Goal: Task Accomplishment & Management: Manage account settings

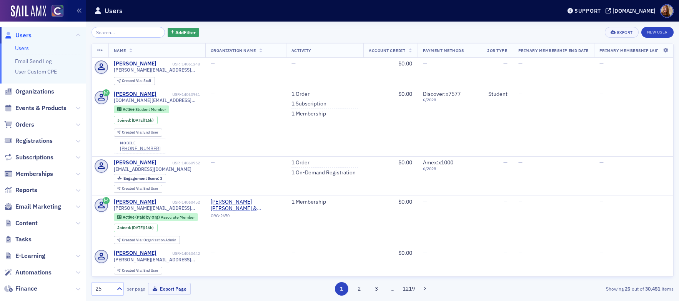
click at [105, 37] on input "search" at bounding box center [128, 32] width 73 height 11
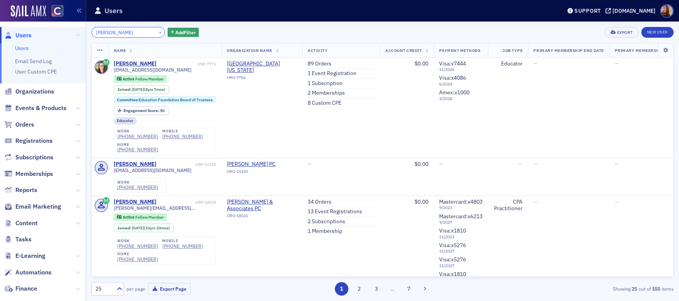
click at [107, 34] on input "paula mann" at bounding box center [128, 32] width 73 height 11
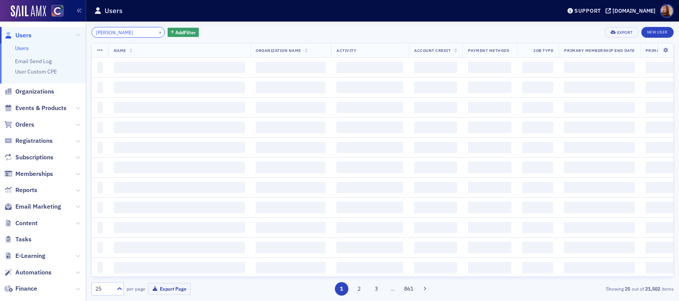
type input "suzanne owens"
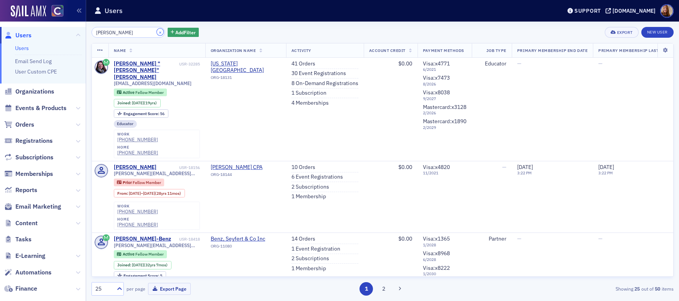
click at [157, 32] on button "×" at bounding box center [160, 31] width 7 height 7
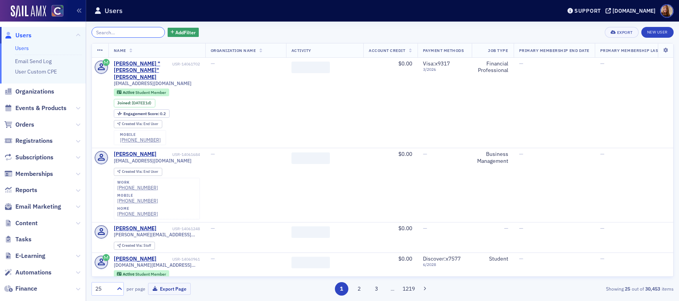
click at [137, 33] on input "search" at bounding box center [128, 32] width 73 height 11
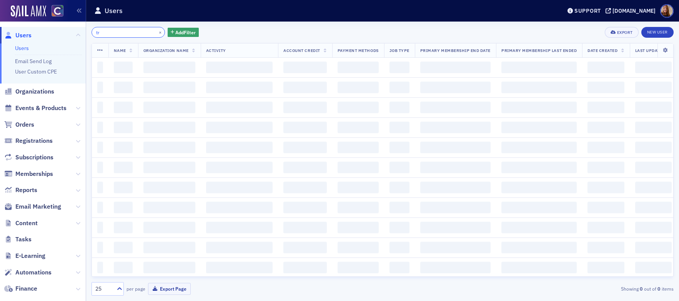
type input "t"
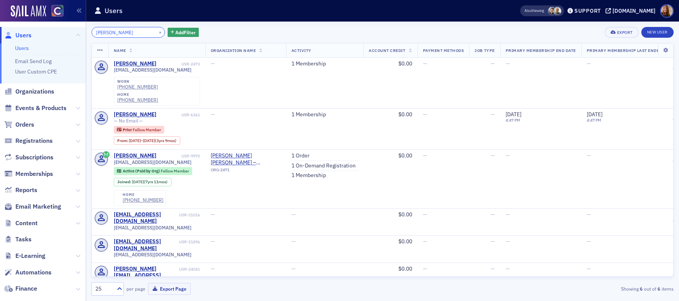
click at [99, 35] on input "marquez" at bounding box center [128, 32] width 73 height 11
click at [100, 35] on input "marquez" at bounding box center [128, 32] width 73 height 11
paste input "rjbrauncpa@gmail.com"
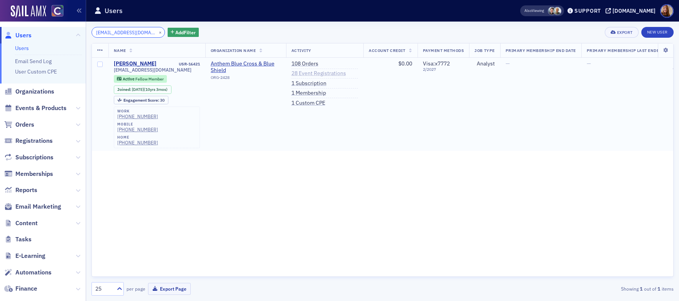
type input "rjbrauncpa@gmail.com"
click at [316, 74] on link "28 Event Registrations" at bounding box center [319, 73] width 55 height 7
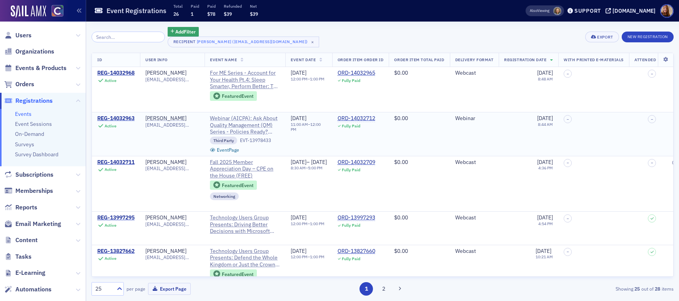
click at [252, 125] on span "Webinar (AICPA): Ask About Quality Management (QM) Series - Policies Ready? Lea…" at bounding box center [245, 125] width 70 height 20
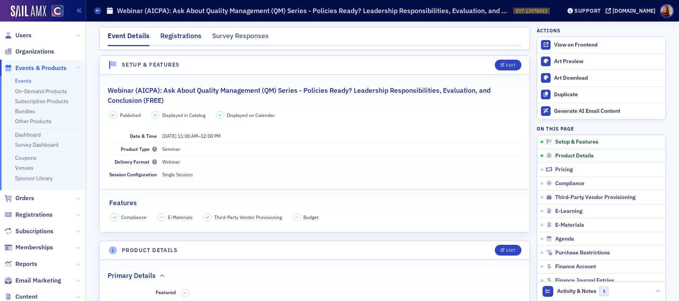
click at [172, 38] on div "Registrations" at bounding box center [180, 38] width 41 height 14
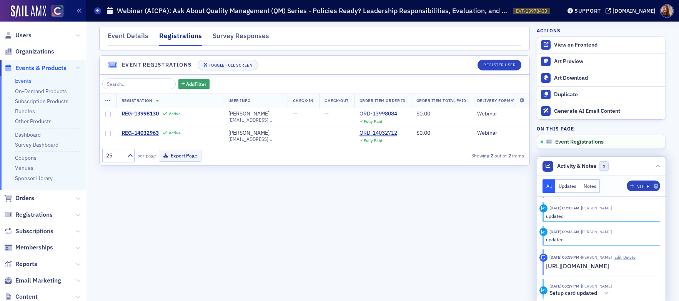
scroll to position [172, 0]
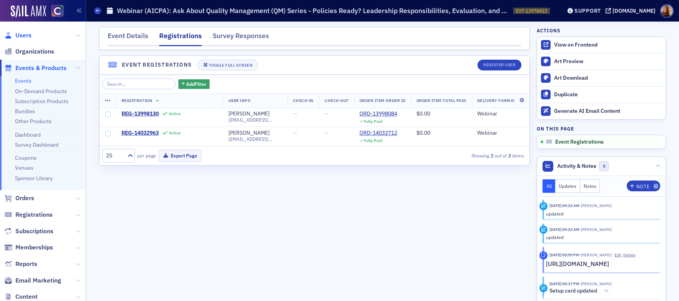
click at [31, 33] on span "Users" at bounding box center [23, 35] width 16 height 8
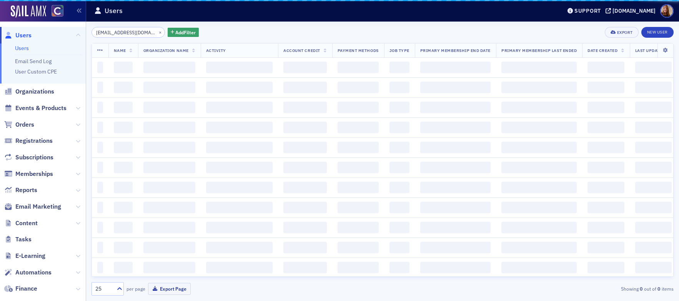
click at [30, 34] on span "Users" at bounding box center [23, 35] width 16 height 8
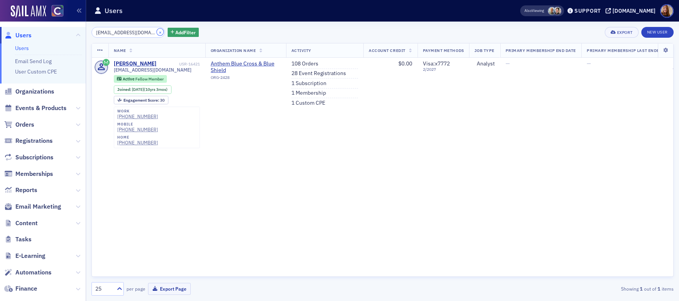
click at [157, 33] on button "×" at bounding box center [160, 31] width 7 height 7
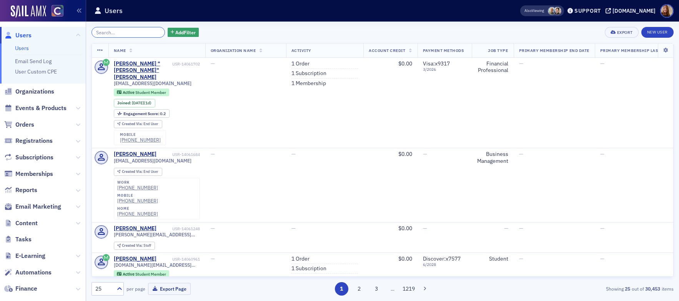
click at [104, 28] on input "search" at bounding box center [128, 32] width 73 height 11
paste input "jkperez97@gmail.com"
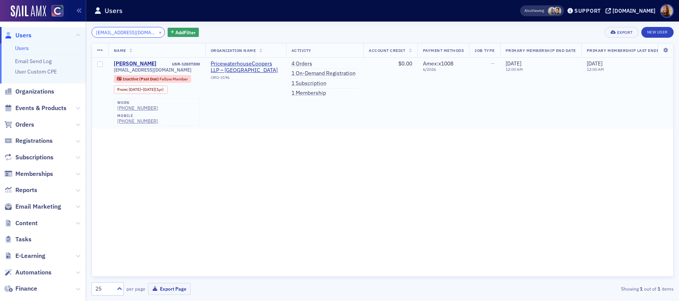
type input "jkperez97@gmail.com"
click at [128, 63] on div "Jessica Perez" at bounding box center [135, 63] width 43 height 7
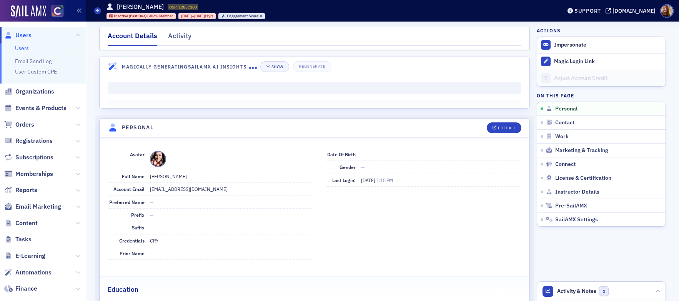
click at [180, 38] on div "Activity" at bounding box center [179, 38] width 23 height 14
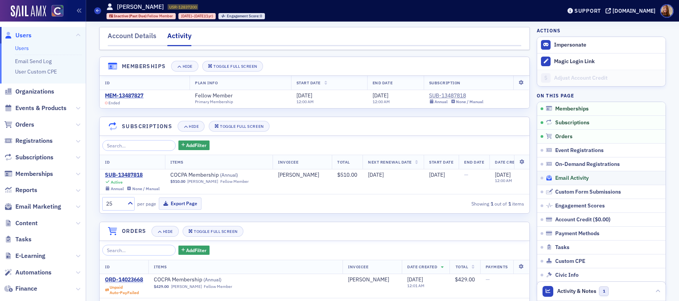
click at [576, 179] on span "Email Activity" at bounding box center [572, 178] width 33 height 7
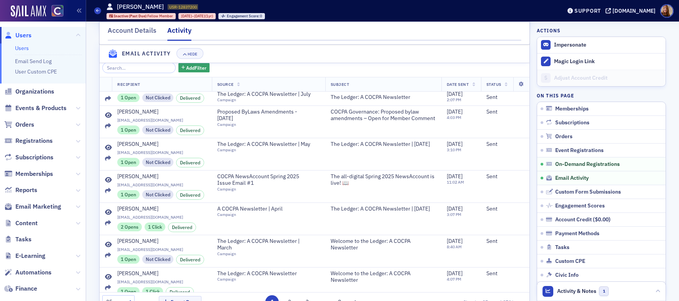
scroll to position [149, 0]
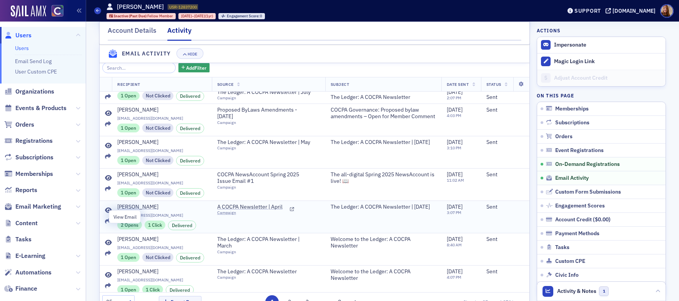
click at [106, 214] on icon at bounding box center [108, 210] width 7 height 6
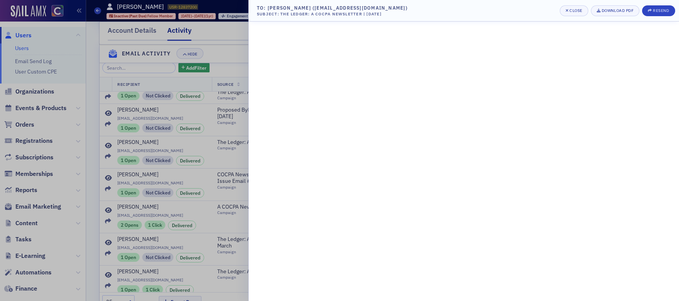
click at [227, 47] on div at bounding box center [339, 150] width 679 height 301
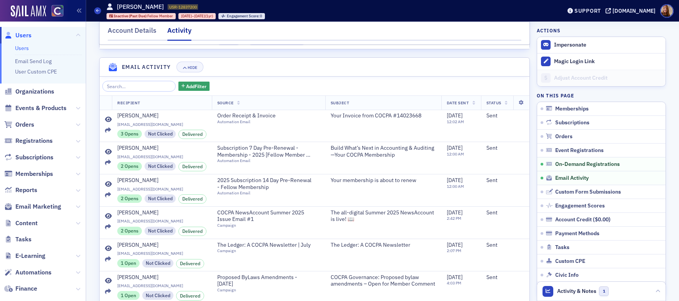
scroll to position [350, 0]
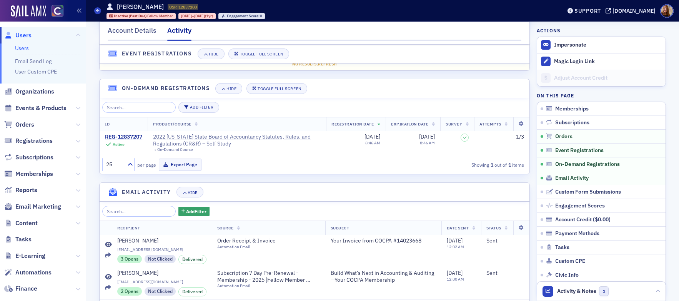
click at [24, 48] on link "Users" at bounding box center [22, 48] width 14 height 7
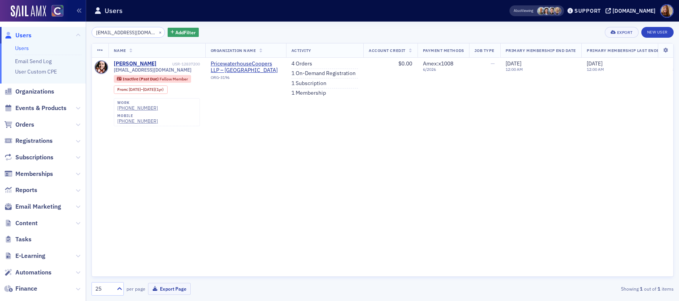
click at [119, 34] on input "jkperez97@gmail.com" at bounding box center [128, 32] width 73 height 11
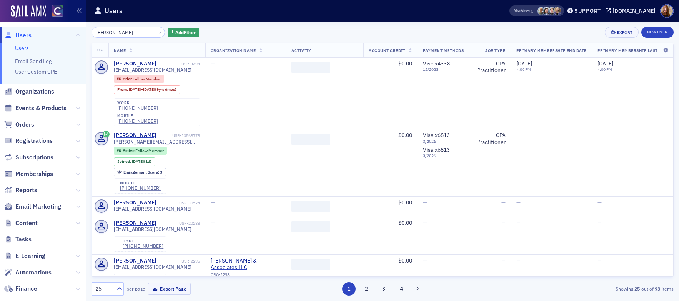
type input "Heather Mehls"
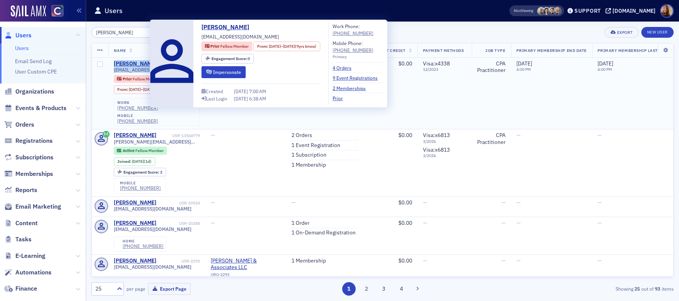
drag, startPoint x: 177, startPoint y: 68, endPoint x: 113, endPoint y: 66, distance: 64.3
click at [114, 66] on div "Heather Mehls USR-3494 heathermehls@hotmail.com Prior Fellow Member From : 10/3…" at bounding box center [157, 93] width 86 height 66
copy div "Heather Mehls USR-3494 heathermehls@hotmail.com"
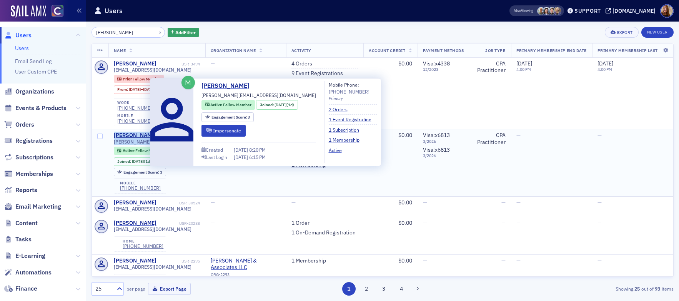
drag, startPoint x: 184, startPoint y: 130, endPoint x: 108, endPoint y: 123, distance: 76.5
click at [108, 129] on tr "Heather Mehls USR-13568779 heather@goldstararvada.com Active Fellow Member Join…" at bounding box center [441, 162] width 698 height 67
copy tr "Heather Mehls USR-13568779 heather@goldstararvada.com"
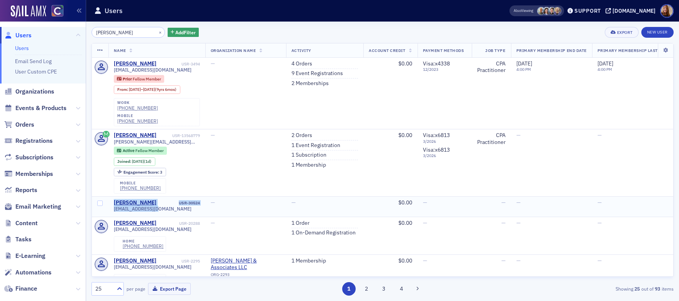
drag, startPoint x: 159, startPoint y: 195, endPoint x: 110, endPoint y: 191, distance: 49.0
click at [110, 196] on td "Heather Mehls USR-30524 hmehls@hsjtax.com" at bounding box center [157, 206] width 97 height 20
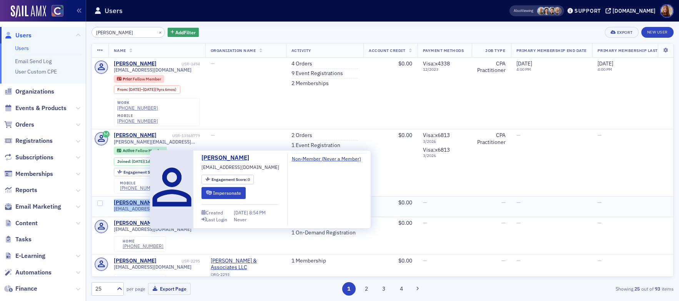
copy div "Heather Mehls USR-30524 hmehls@hsjtax.com"
click at [127, 199] on div "Heather Mehls" at bounding box center [135, 202] width 43 height 7
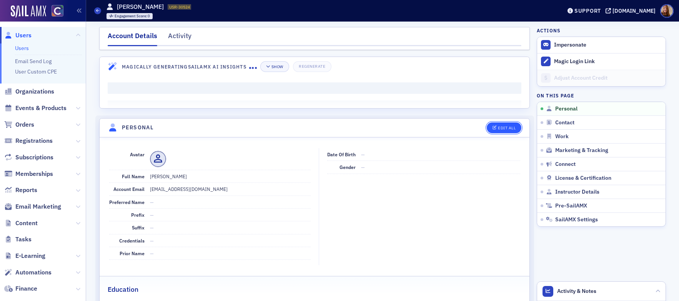
click at [511, 129] on div "Edit All" at bounding box center [507, 128] width 18 height 4
select select "US"
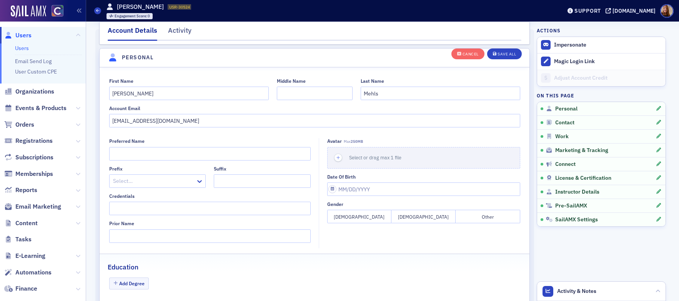
scroll to position [90, 0]
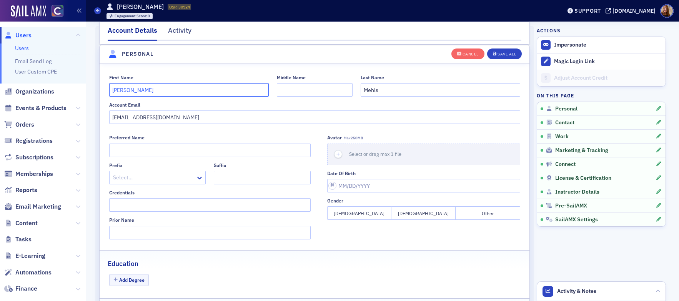
click at [112, 90] on input "Heather" at bounding box center [189, 89] width 160 height 13
type input "DUPLICATE Heather"
click at [516, 54] on button "Save All" at bounding box center [504, 53] width 35 height 11
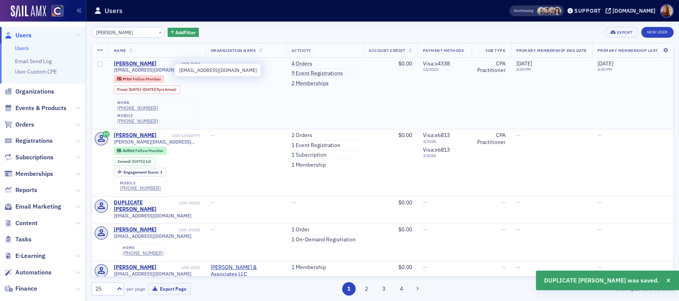
click at [152, 69] on span "heathermehls@hotmail.com" at bounding box center [153, 70] width 78 height 6
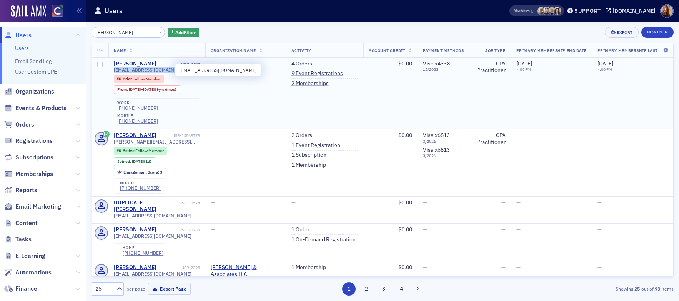
copy div "heathermehls@hotmail.com"
click at [197, 74] on div "heathermehls@hotmail.com Prior Fellow Member From : 10/31/2014 – 5/15/2024 (9yr…" at bounding box center [157, 96] width 86 height 59
drag, startPoint x: 180, startPoint y: 69, endPoint x: 112, endPoint y: 63, distance: 69.2
click at [112, 63] on td "Heather Mehls USR-3494 heathermehls@hotmail.com Prior Fellow Member From : 10/3…" at bounding box center [157, 94] width 97 height 72
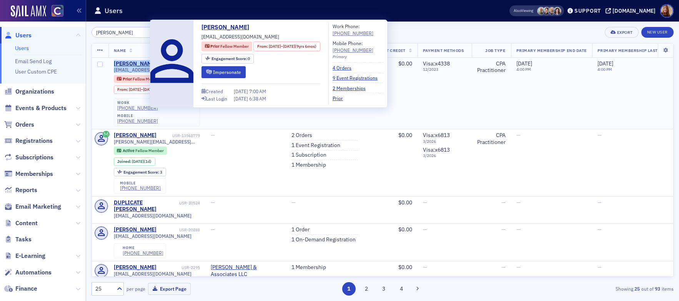
copy div "Heather Mehls USR-3494 heathermehls@hotmail.com"
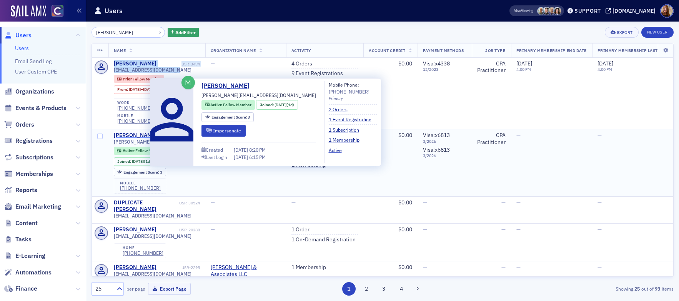
click at [135, 132] on div "Heather Mehls" at bounding box center [135, 135] width 43 height 7
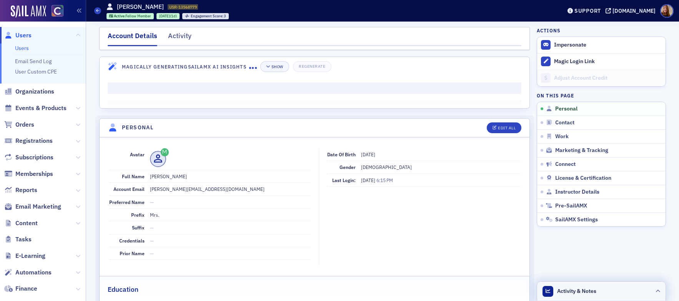
click at [611, 289] on header "Activity & Notes" at bounding box center [602, 291] width 129 height 19
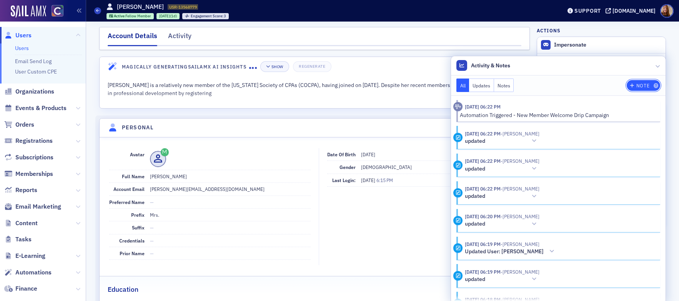
click at [637, 87] on div "Note" at bounding box center [643, 85] width 13 height 4
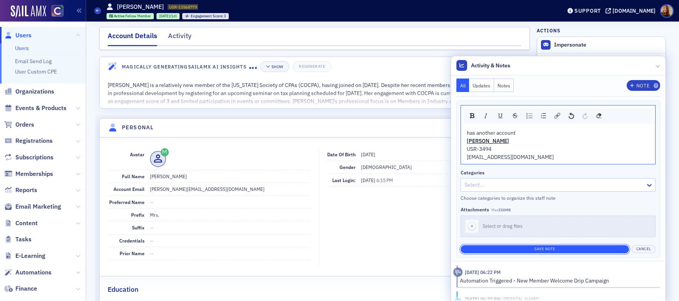
click at [544, 247] on button "Save Note" at bounding box center [545, 249] width 169 height 8
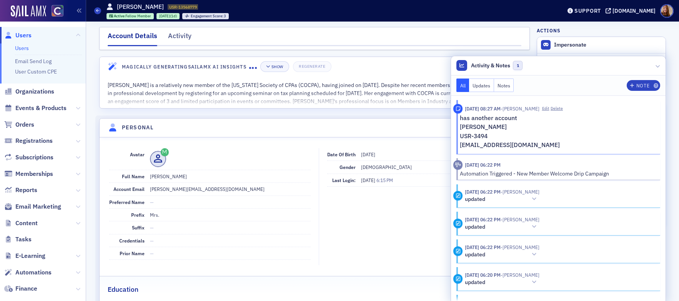
click at [313, 128] on header "Personal Edit All" at bounding box center [315, 128] width 430 height 19
click at [573, 68] on header "Activity & Notes 1" at bounding box center [558, 65] width 215 height 19
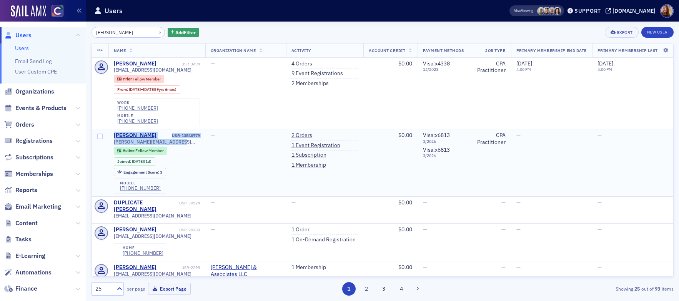
drag, startPoint x: 183, startPoint y: 132, endPoint x: 112, endPoint y: 124, distance: 71.6
click at [112, 129] on td "Heather Mehls USR-13568779 heather@goldstararvada.com Active Fellow Member Join…" at bounding box center [157, 162] width 97 height 67
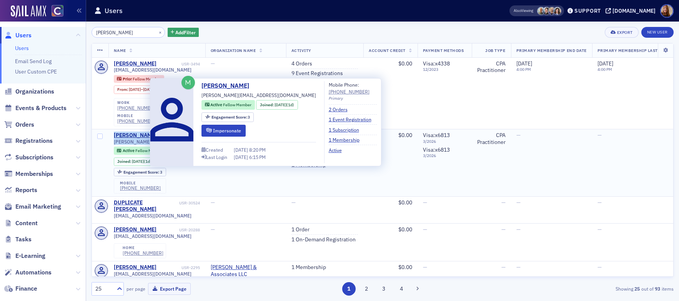
copy div "Heather Mehls USR-13568779 heather@goldstararvada.com"
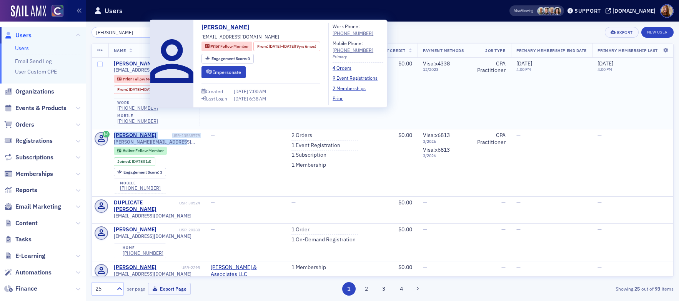
click at [130, 63] on div "Heather Mehls" at bounding box center [135, 63] width 43 height 7
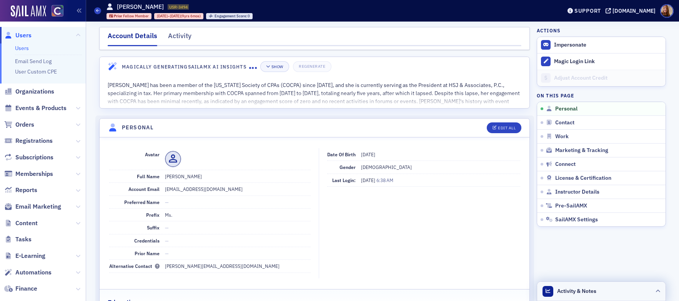
click at [589, 291] on span "Activity & Notes" at bounding box center [577, 291] width 39 height 8
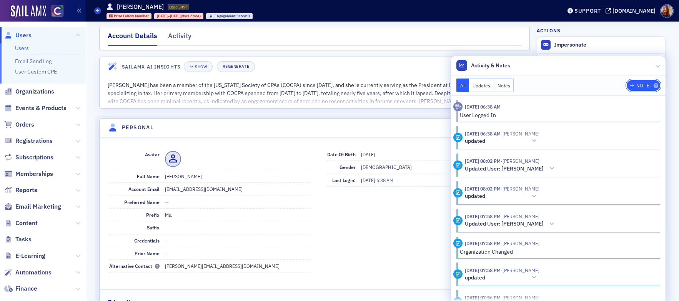
click at [637, 84] on div "Note" at bounding box center [643, 85] width 13 height 4
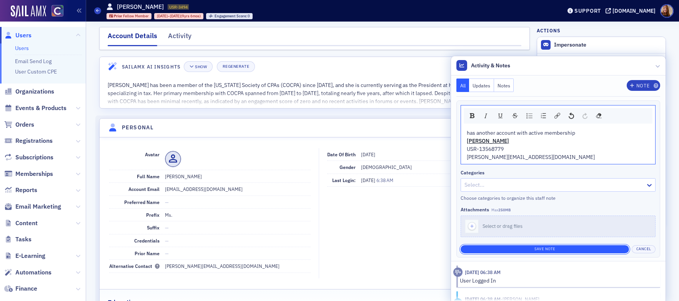
click at [554, 247] on button "Save Note" at bounding box center [545, 249] width 169 height 8
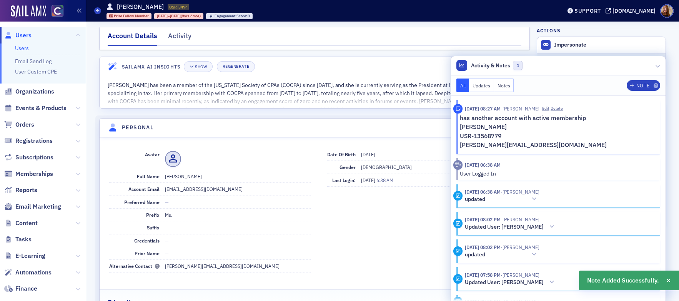
click at [579, 60] on header "Activity & Notes 1" at bounding box center [558, 65] width 215 height 19
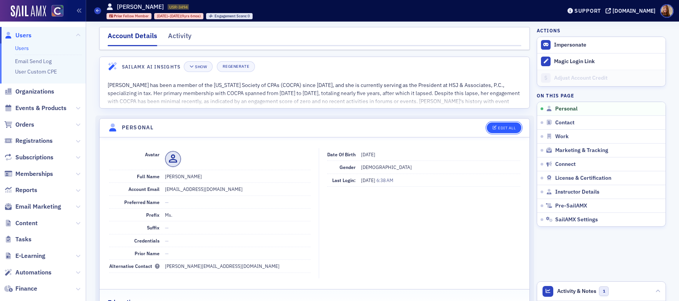
click at [498, 126] on div "Edit All" at bounding box center [507, 128] width 18 height 4
select select "US"
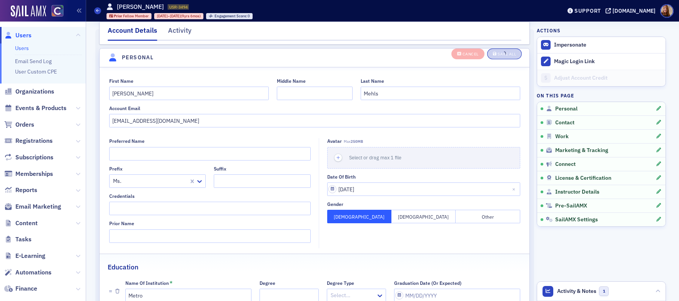
scroll to position [90, 0]
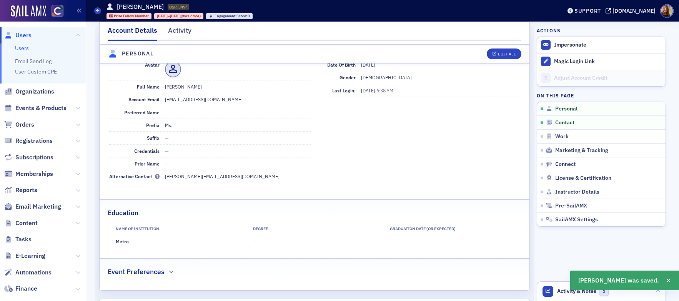
click at [489, 60] on header "Personal Edit All" at bounding box center [315, 54] width 430 height 19
click at [494, 56] on span "Edit All" at bounding box center [504, 54] width 23 height 4
select select "US"
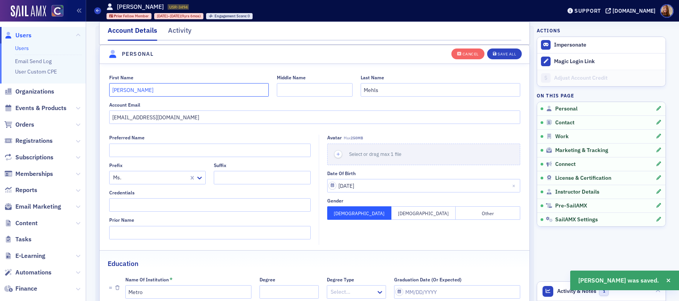
click at [109, 90] on input "Heather" at bounding box center [189, 89] width 160 height 13
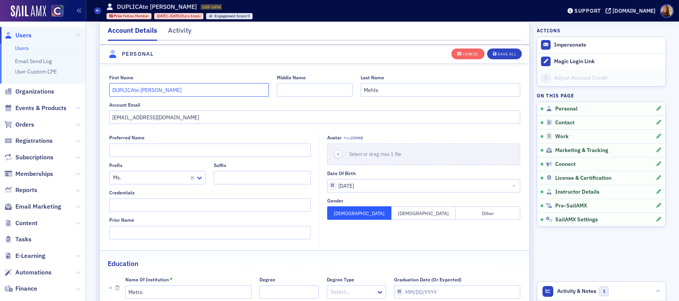
type input "DUPLICAte Heather"
click at [153, 118] on input "heathermehls@hotmail.com" at bounding box center [314, 116] width 411 height 13
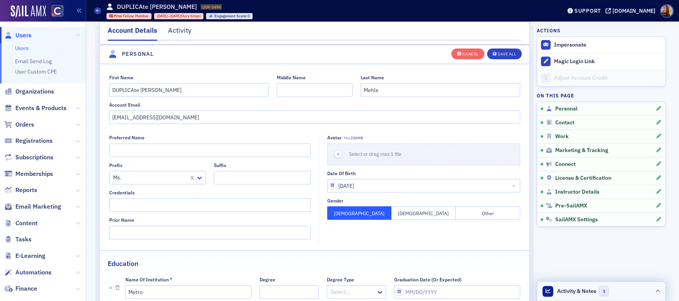
click at [620, 292] on header "Activity & Notes 1" at bounding box center [602, 291] width 129 height 19
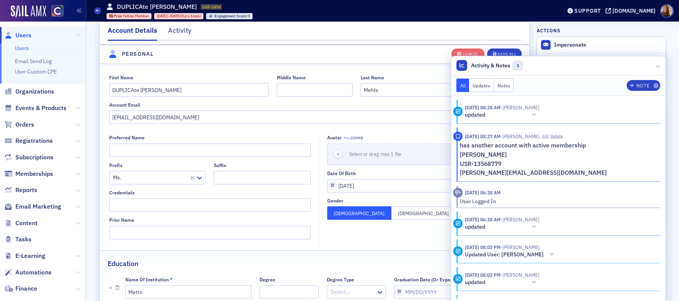
click at [549, 137] on button "Edit" at bounding box center [546, 136] width 7 height 6
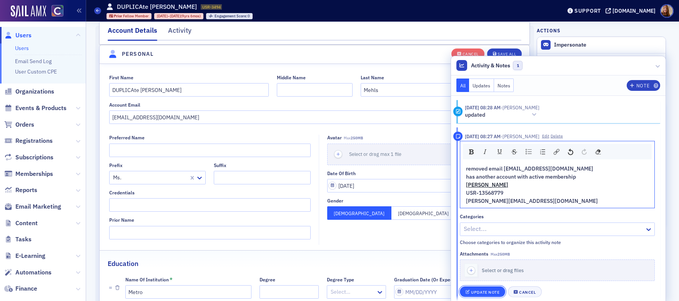
click at [479, 293] on div "Update Note" at bounding box center [485, 292] width 28 height 4
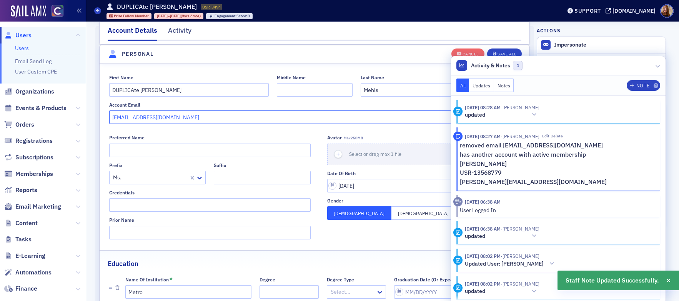
click at [160, 119] on input "heathermehls@hotmail.com" at bounding box center [314, 116] width 411 height 13
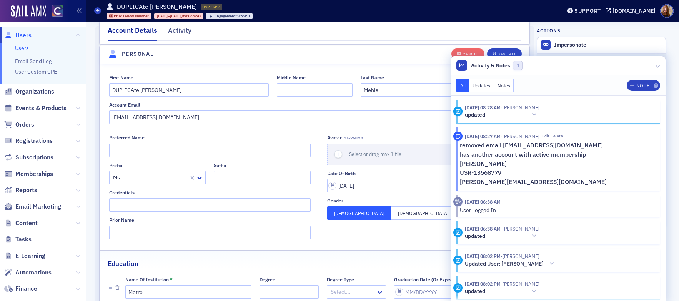
click at [546, 68] on header "Activity & Notes 1" at bounding box center [558, 65] width 215 height 19
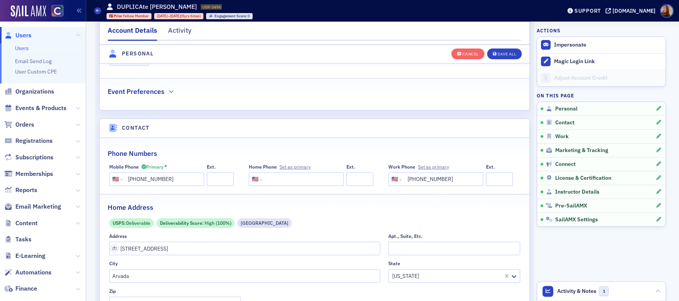
scroll to position [392, 0]
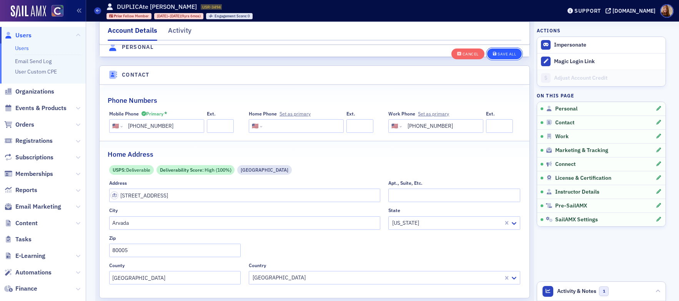
click at [499, 56] on div "Save All" at bounding box center [507, 54] width 18 height 4
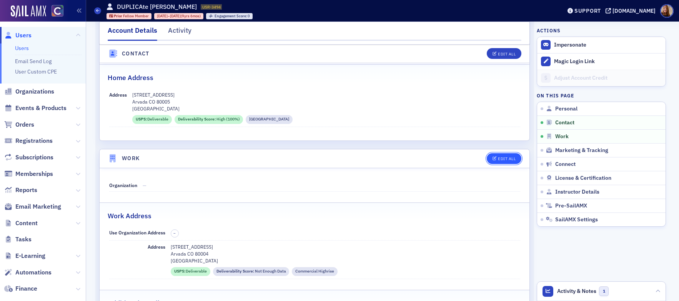
click at [496, 154] on button "Edit All" at bounding box center [504, 158] width 35 height 11
select select "US"
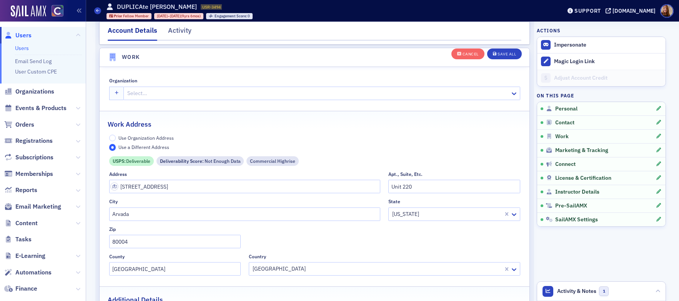
scroll to position [653, 0]
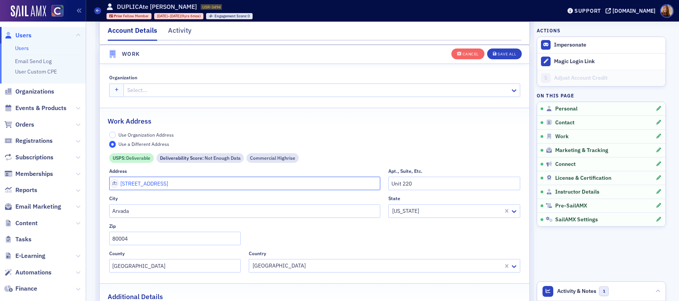
click at [154, 183] on input "6390 Gardenia Street" at bounding box center [245, 183] width 272 height 13
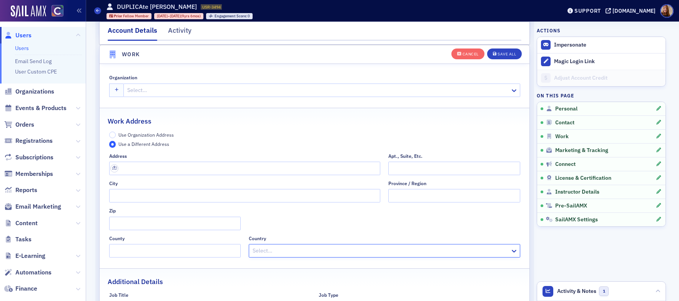
click at [135, 135] on span "Use Organization Address" at bounding box center [146, 135] width 55 height 6
click at [116, 135] on input "Use Organization Address" at bounding box center [112, 135] width 7 height 7
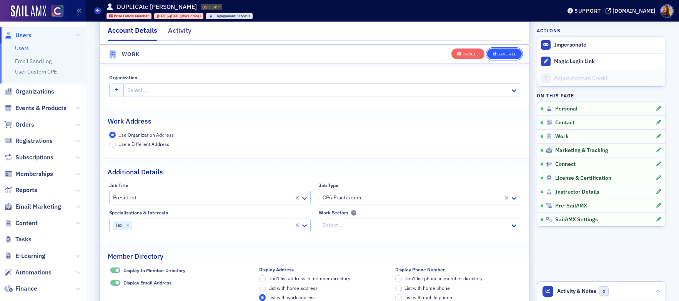
click at [503, 53] on div "Save All" at bounding box center [507, 54] width 18 height 4
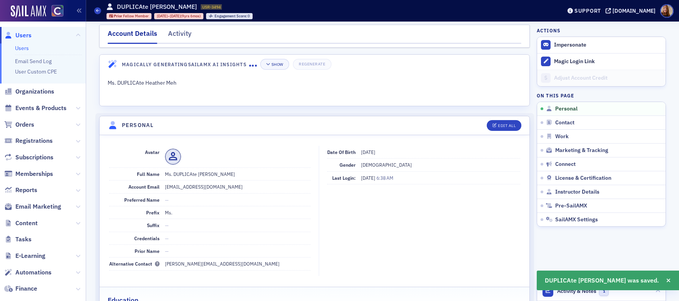
scroll to position [0, 0]
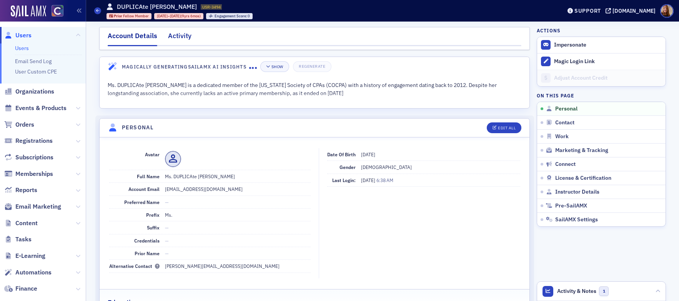
click at [179, 37] on div "Activity" at bounding box center [179, 38] width 23 height 14
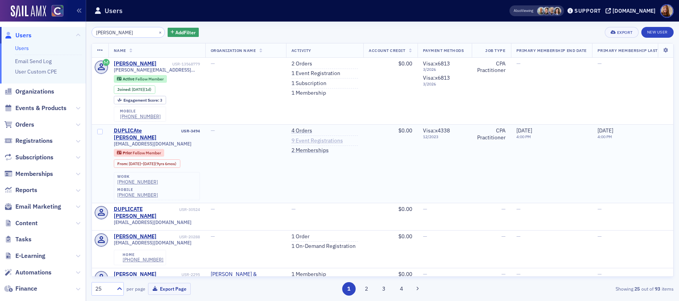
click at [325, 141] on link "9 Event Registrations" at bounding box center [318, 140] width 52 height 7
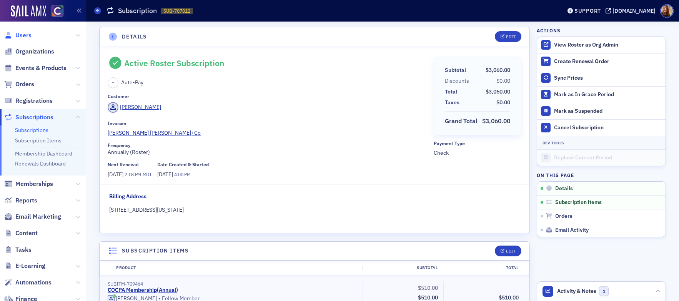
click at [23, 37] on span "Users" at bounding box center [23, 35] width 16 height 8
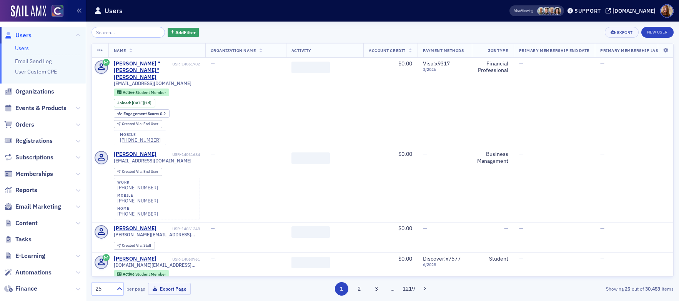
click at [110, 33] on input "search" at bounding box center [128, 32] width 73 height 11
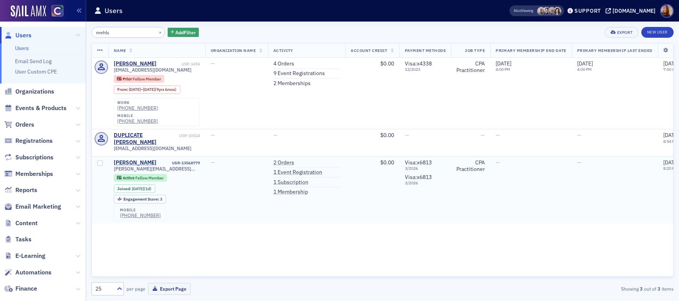
type input "mehls"
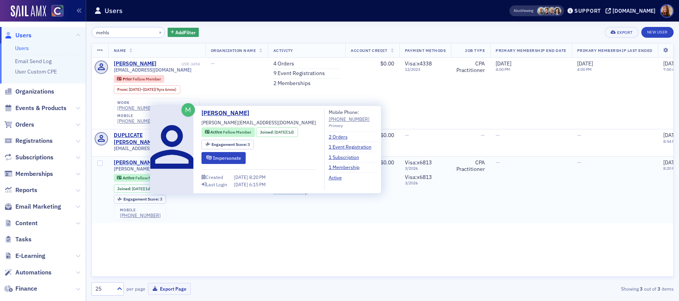
click at [140, 159] on div "Heather Mehls" at bounding box center [135, 162] width 43 height 7
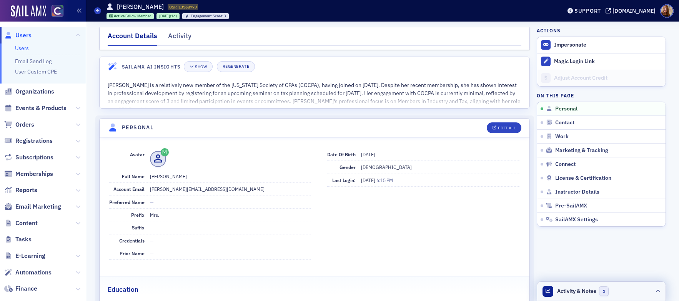
click at [625, 291] on header "Activity & Notes 1" at bounding box center [602, 291] width 129 height 19
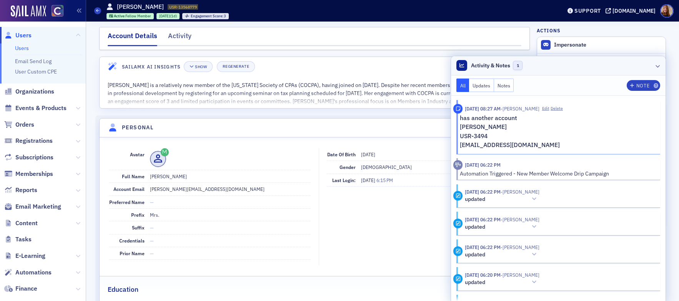
click at [576, 66] on header "Activity & Notes 1" at bounding box center [558, 65] width 215 height 19
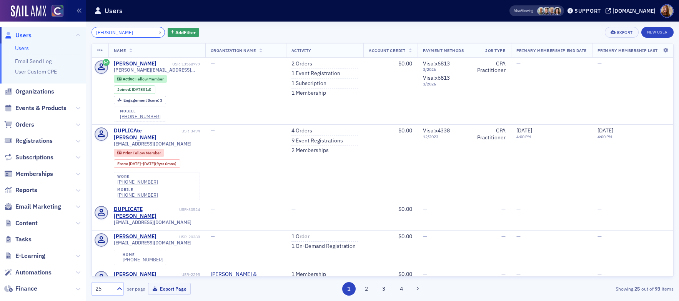
click at [115, 32] on input "Heather Mehls" at bounding box center [128, 32] width 73 height 11
paste input "Petrillo"
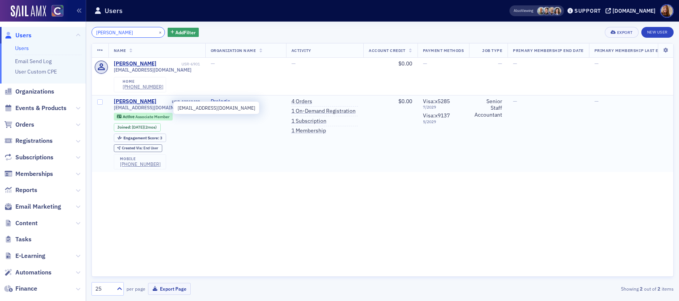
type input "Petrillo"
click at [130, 106] on span "brooklynraile@hotmail.com" at bounding box center [153, 108] width 78 height 6
copy div "brooklynraile@hotmail.com"
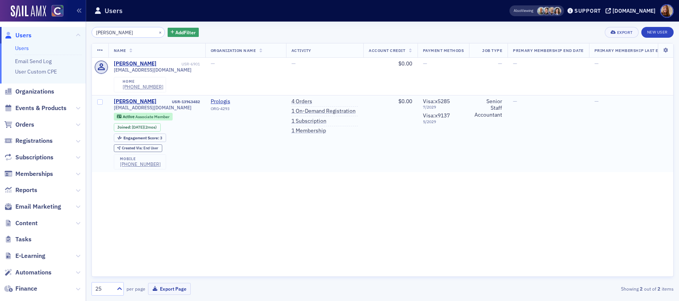
click at [187, 102] on div "USR-13963482" at bounding box center [179, 101] width 42 height 5
copy div "USR-13963482"
click at [309, 111] on link "1 On-Demand Registration" at bounding box center [324, 111] width 64 height 7
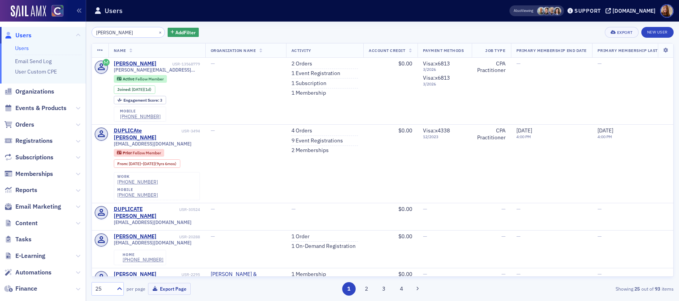
click at [116, 32] on input "Heather Mehls" at bounding box center [128, 32] width 73 height 11
click at [116, 31] on input "Heather Mehls" at bounding box center [128, 32] width 73 height 11
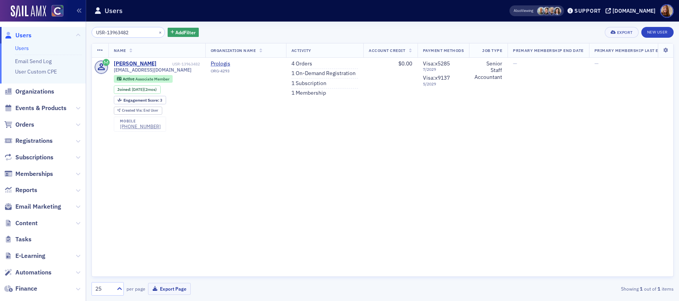
type input "USR-13963482"
click at [157, 32] on button "×" at bounding box center [160, 31] width 7 height 7
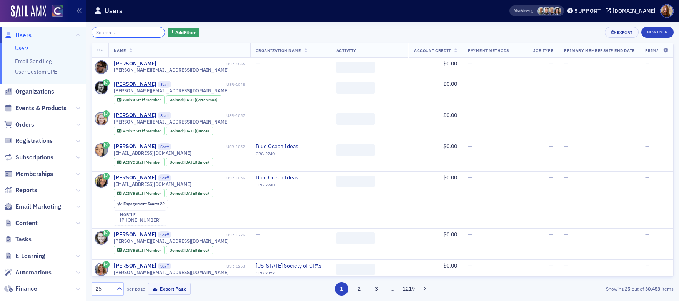
paste input "Suttner"
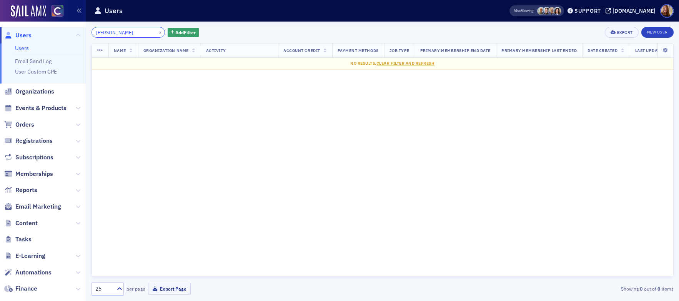
type input "Suttner"
click at [157, 33] on button "×" at bounding box center [160, 31] width 7 height 7
type input "Tanaka"
click at [157, 32] on button "×" at bounding box center [160, 31] width 7 height 7
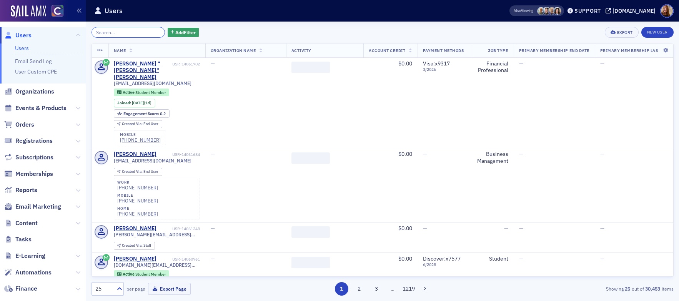
paste input "Roper"
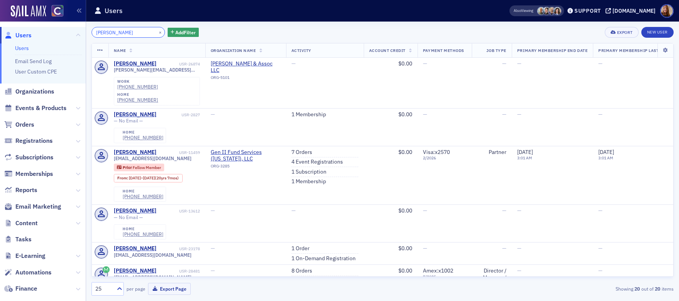
click at [96, 33] on input "Roper" at bounding box center [128, 32] width 73 height 11
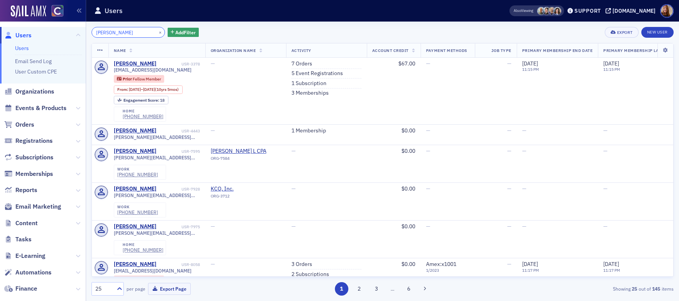
type input "jessica Roper"
click at [157, 32] on button "×" at bounding box center [160, 31] width 7 height 7
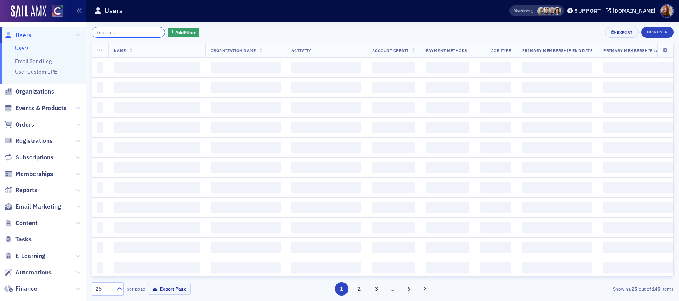
click at [124, 37] on input "search" at bounding box center [128, 32] width 73 height 11
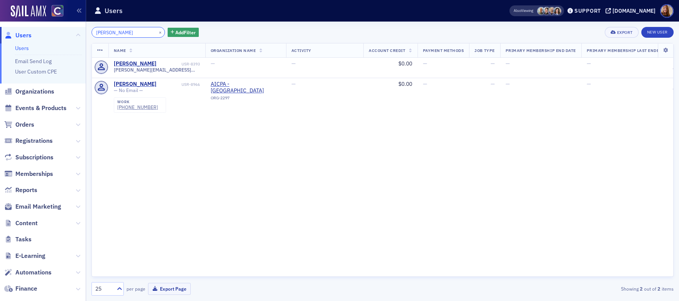
type input "Zaro"
click at [157, 33] on button "×" at bounding box center [160, 31] width 7 height 7
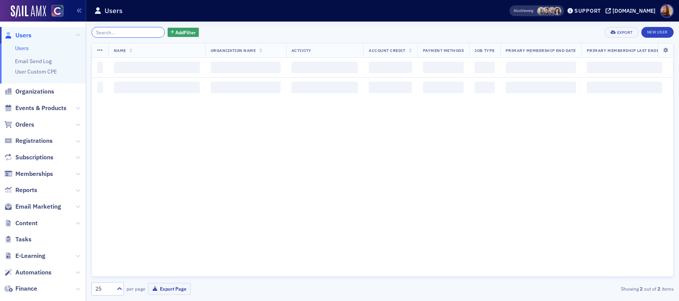
click at [135, 34] on input "search" at bounding box center [128, 32] width 73 height 11
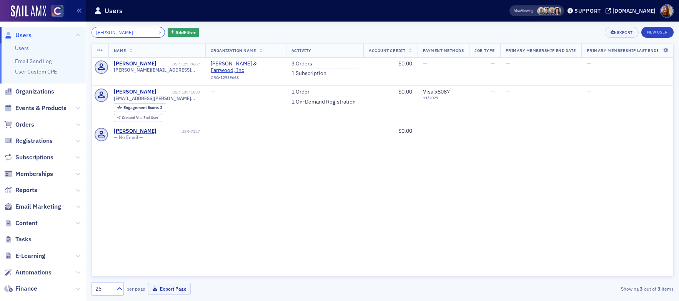
type input "Gehring"
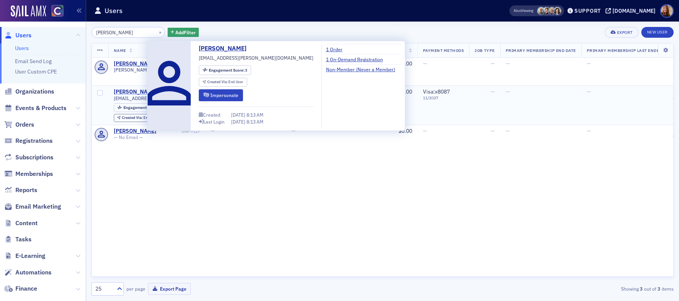
click at [135, 88] on div "Della Gehring" at bounding box center [135, 91] width 43 height 7
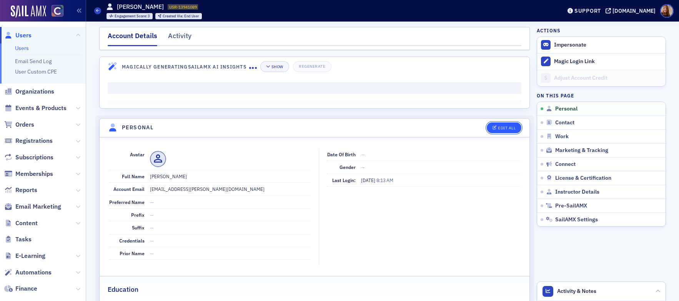
click at [509, 130] on div "Edit All" at bounding box center [507, 128] width 18 height 4
select select "US"
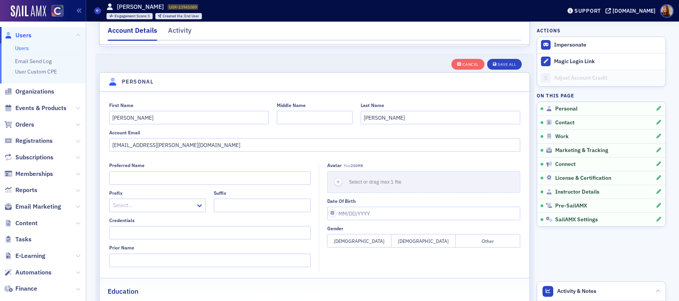
scroll to position [90, 0]
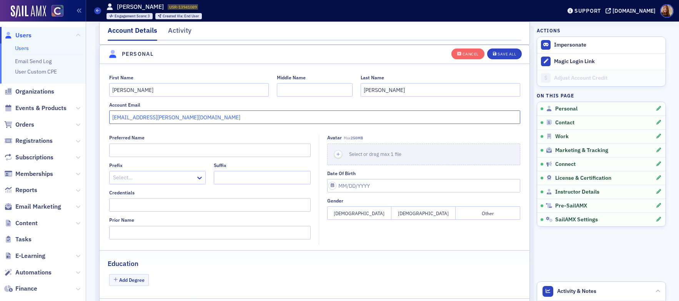
click at [160, 115] on input "della.gehring@plantemoran.com" at bounding box center [314, 116] width 411 height 13
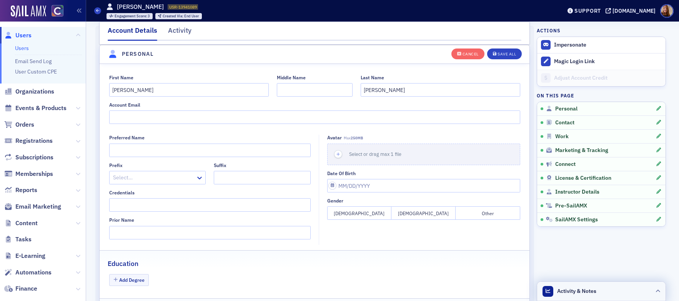
click at [613, 288] on header "Activity & Notes" at bounding box center [602, 291] width 129 height 19
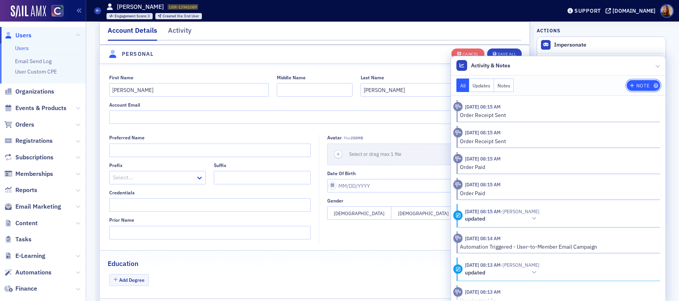
click at [633, 90] on button "Note" at bounding box center [643, 85] width 33 height 11
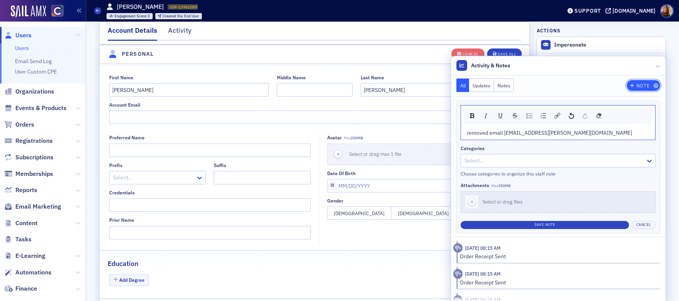
click at [641, 86] on div "Note" at bounding box center [643, 85] width 13 height 4
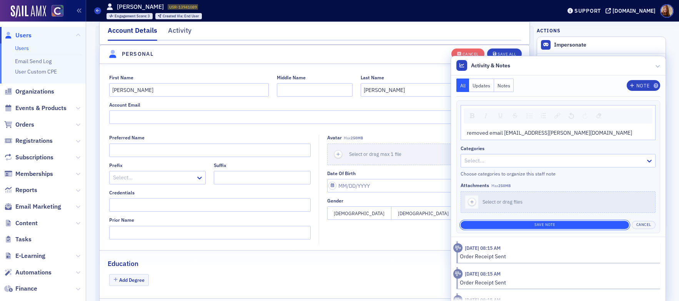
click at [575, 226] on button "Save Note" at bounding box center [545, 225] width 169 height 8
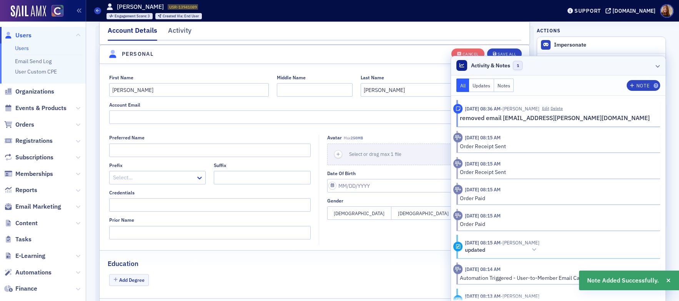
click at [611, 64] on header "Activity & Notes 1" at bounding box center [558, 65] width 215 height 19
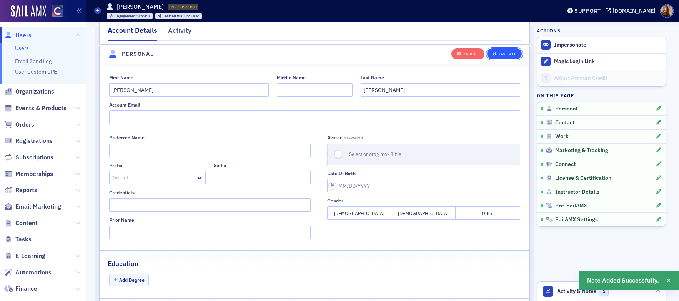
click at [505, 53] on div "Save All" at bounding box center [507, 54] width 18 height 4
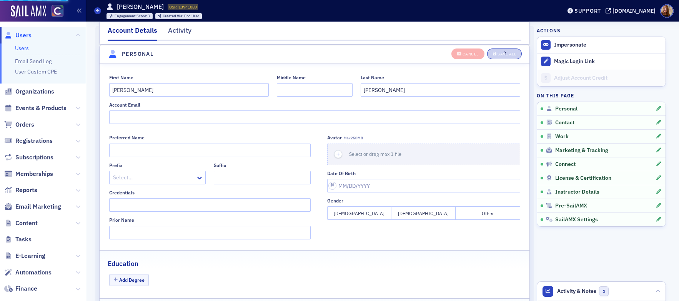
click at [175, 5] on span "USR-13941089" at bounding box center [183, 6] width 28 height 5
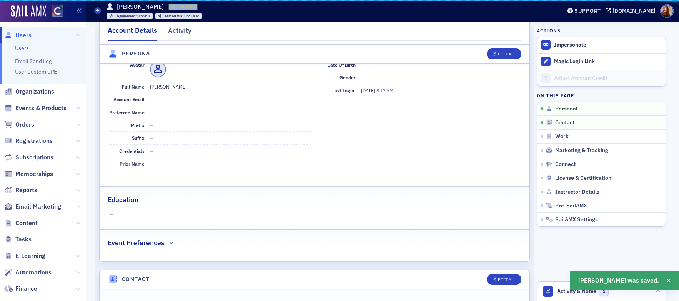
click at [176, 5] on span "USR-13941089" at bounding box center [183, 6] width 28 height 5
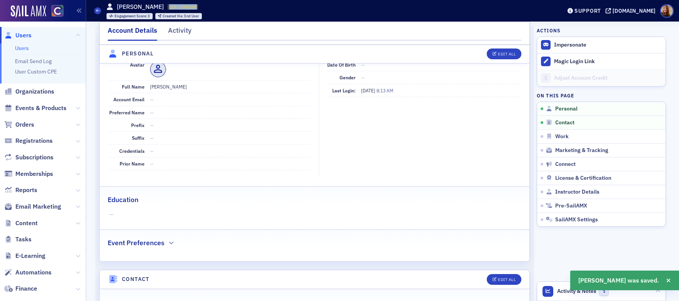
copy div "USR-13941089 13941089"
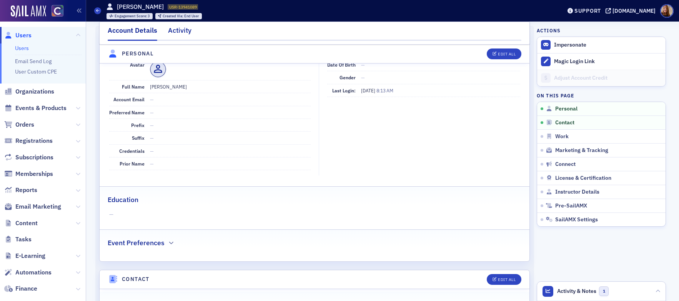
click at [183, 31] on div "Activity" at bounding box center [179, 32] width 23 height 14
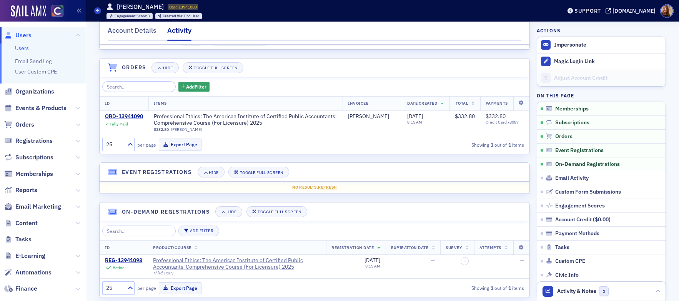
scroll to position [212, 0]
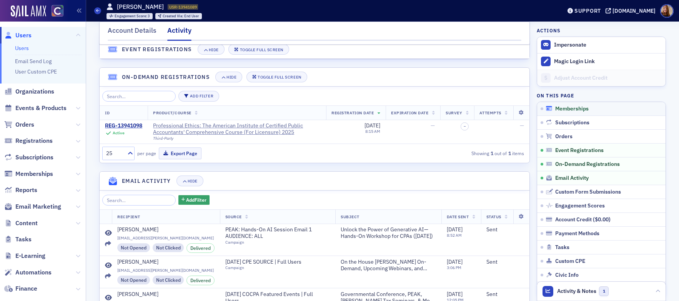
click at [568, 105] on span "Memberships" at bounding box center [572, 108] width 33 height 7
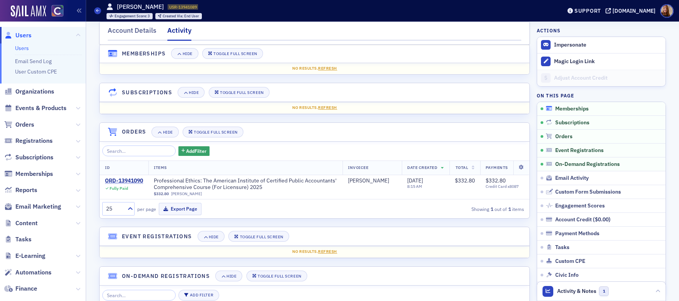
scroll to position [12, 0]
click at [24, 48] on link "Users" at bounding box center [22, 48] width 14 height 7
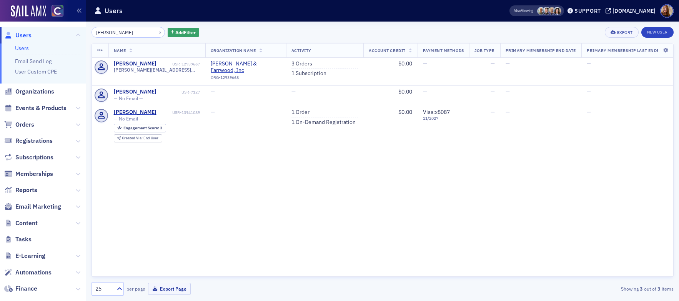
click at [107, 33] on input "Gehring" at bounding box center [128, 32] width 73 height 11
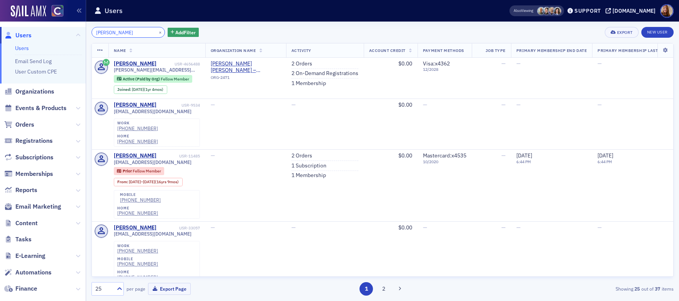
click at [96, 34] on input "Klein" at bounding box center [128, 32] width 73 height 11
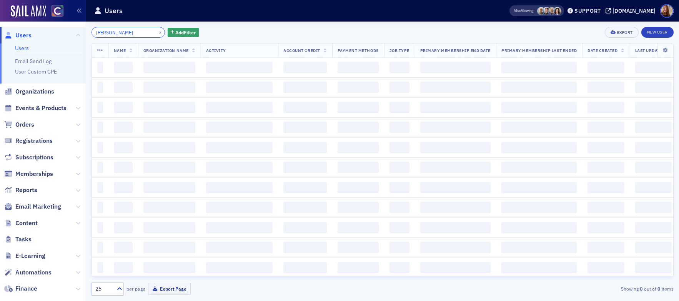
type input "michelle Klein"
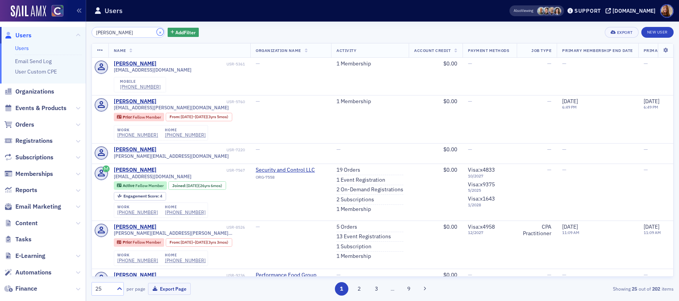
click at [157, 33] on button "×" at bounding box center [160, 31] width 7 height 7
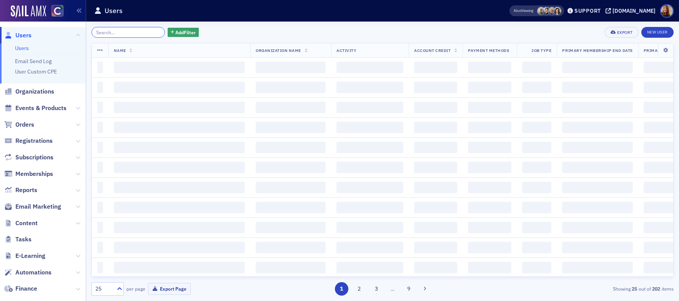
click at [135, 33] on input "search" at bounding box center [128, 32] width 73 height 11
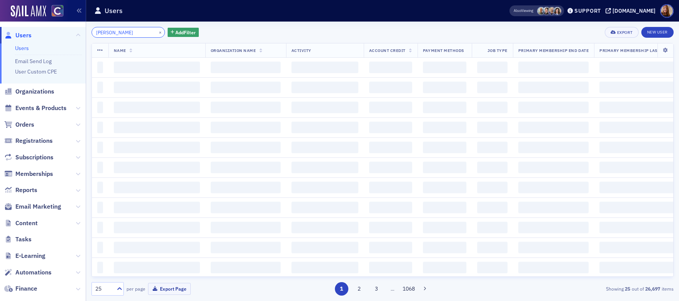
type input "erik nelson"
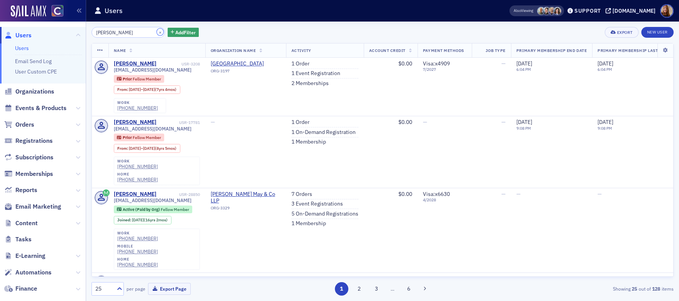
drag, startPoint x: 152, startPoint y: 33, endPoint x: 139, endPoint y: 36, distance: 13.1
click at [157, 33] on button "×" at bounding box center [160, 31] width 7 height 7
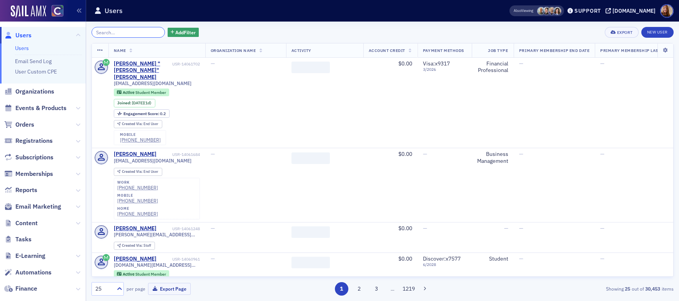
click at [139, 36] on input "search" at bounding box center [128, 32] width 73 height 11
paste input "Kikiola"
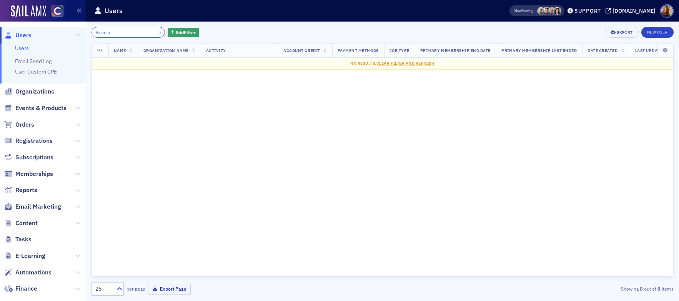
type input "Kikiola"
click at [157, 30] on button "×" at bounding box center [160, 31] width 7 height 7
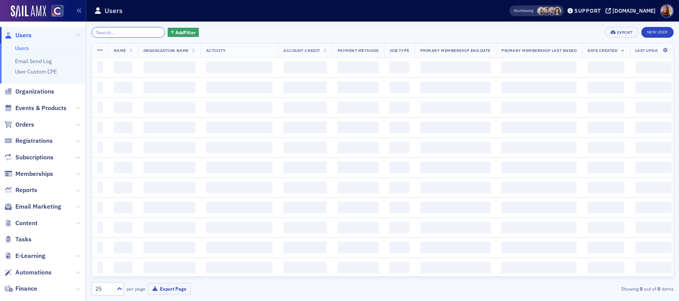
click at [122, 35] on input "search" at bounding box center [128, 32] width 73 height 11
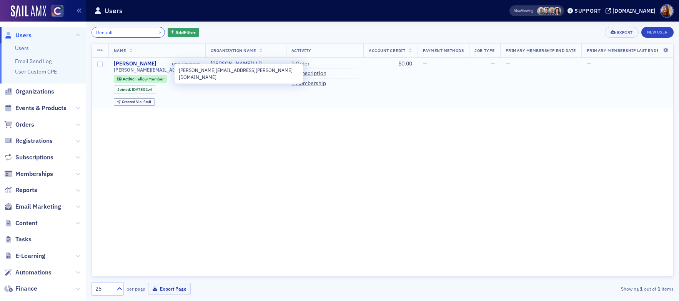
type input "Renault"
click at [165, 68] on span "[PERSON_NAME][EMAIL_ADDRESS][PERSON_NAME][DOMAIN_NAME]" at bounding box center [157, 70] width 86 height 6
copy div "[PERSON_NAME][EMAIL_ADDRESS][PERSON_NAME][DOMAIN_NAME]"
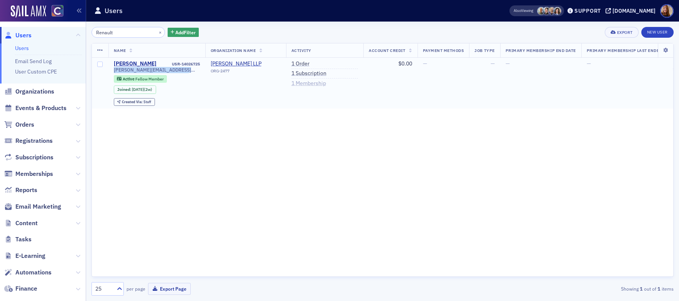
click at [308, 85] on link "1 Membership" at bounding box center [309, 83] width 35 height 7
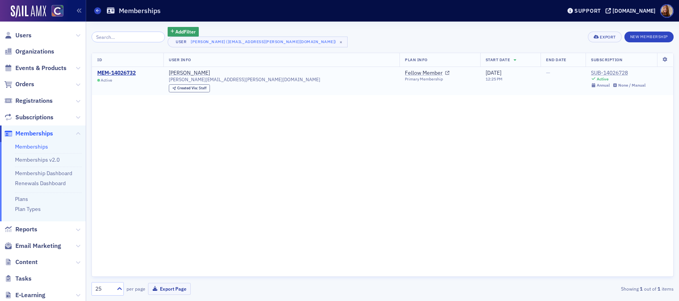
click at [604, 71] on div "SUB-14026728" at bounding box center [618, 73] width 55 height 7
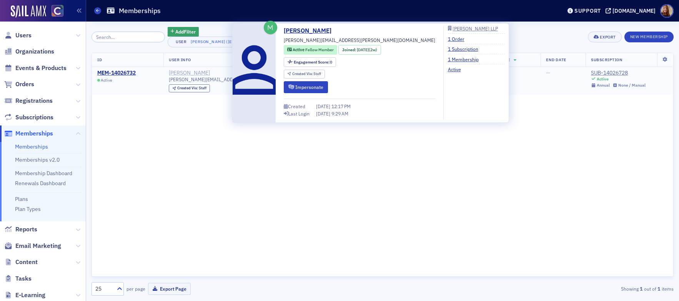
click at [210, 74] on div "[PERSON_NAME]" at bounding box center [189, 73] width 41 height 7
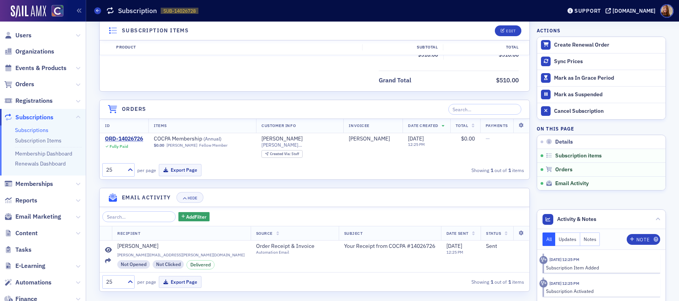
scroll to position [248, 0]
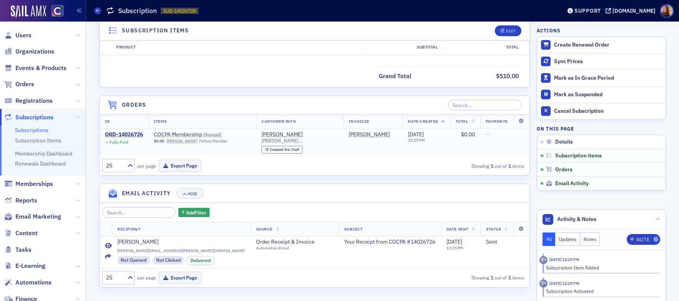
click at [128, 135] on div "ORD-14026726" at bounding box center [124, 134] width 38 height 7
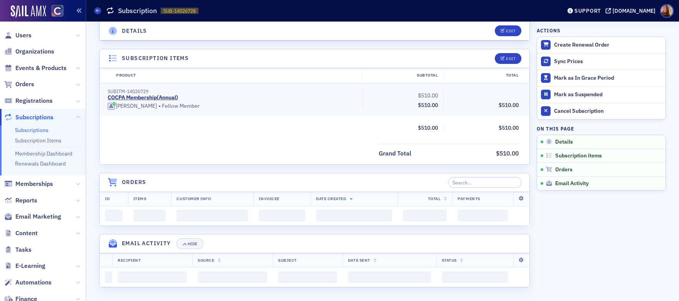
scroll to position [248, 0]
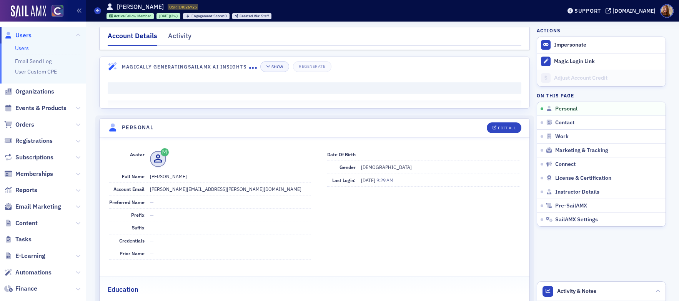
click at [177, 7] on span "USR-14026725" at bounding box center [183, 6] width 28 height 5
copy div "USR-14026725 14026725"
